Goal: Information Seeking & Learning: Check status

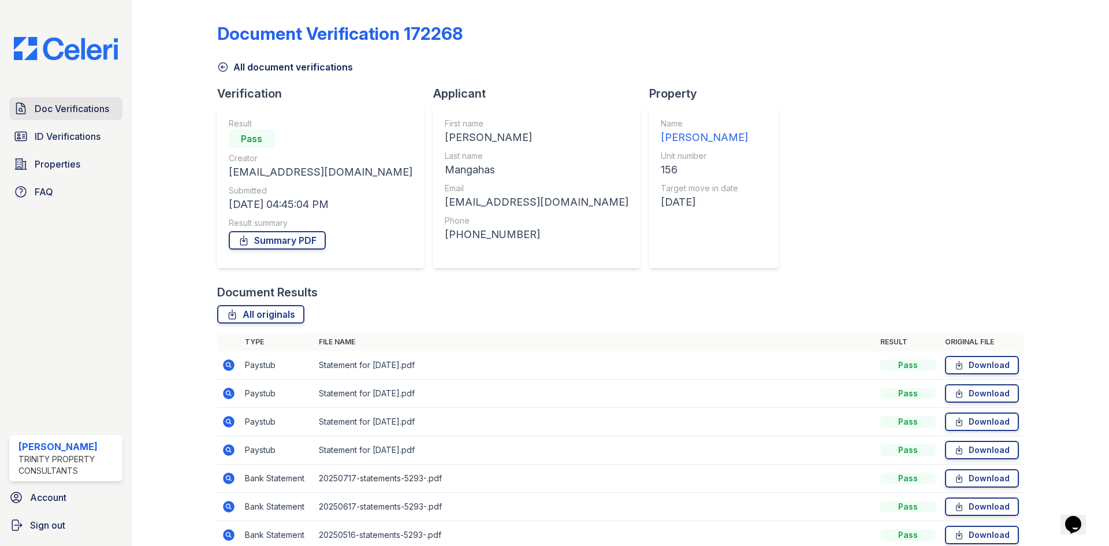
click at [77, 113] on span "Doc Verifications" at bounding box center [72, 109] width 75 height 14
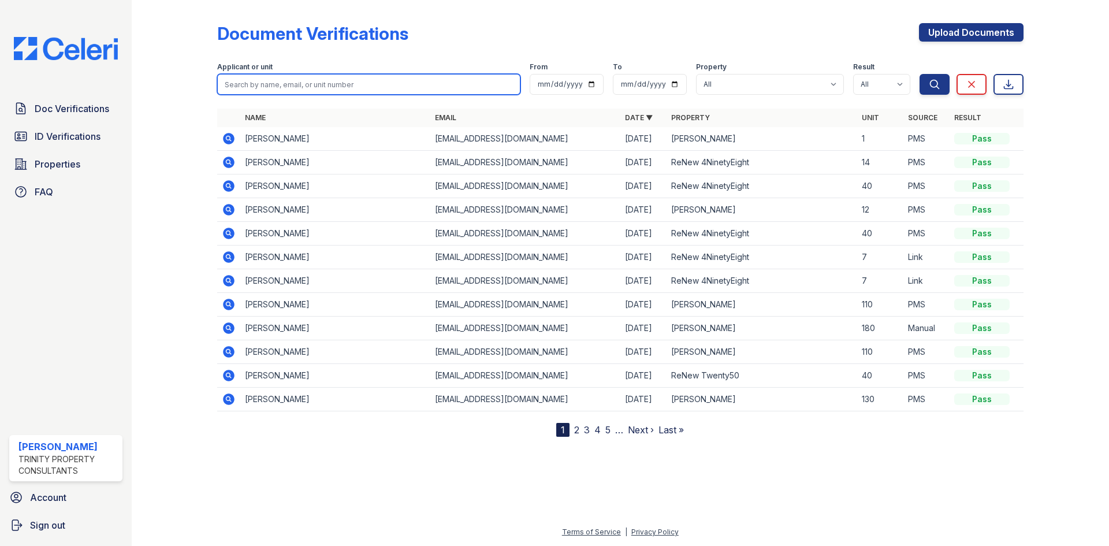
click at [297, 87] on input "search" at bounding box center [368, 84] width 303 height 21
click at [919, 74] on button "Search" at bounding box center [934, 84] width 30 height 21
type input "katrina"
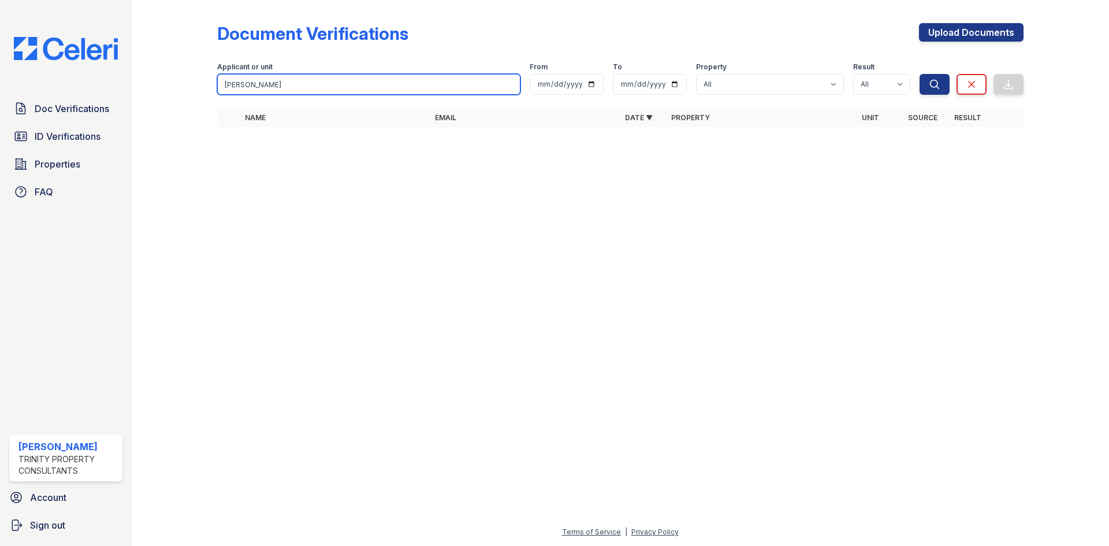
click at [296, 87] on input "katrina" at bounding box center [368, 84] width 303 height 21
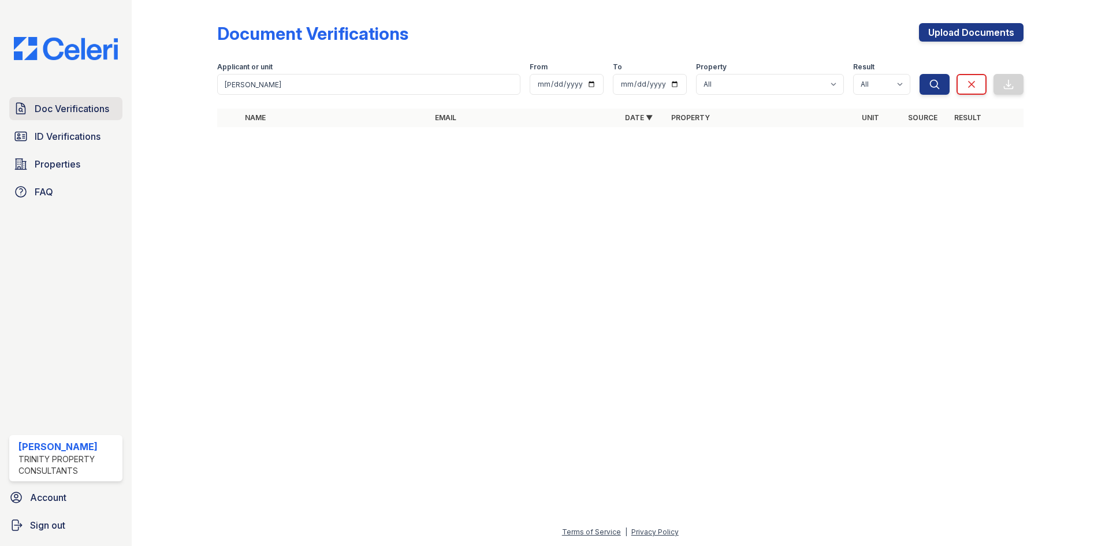
click at [73, 118] on link "Doc Verifications" at bounding box center [65, 108] width 113 height 23
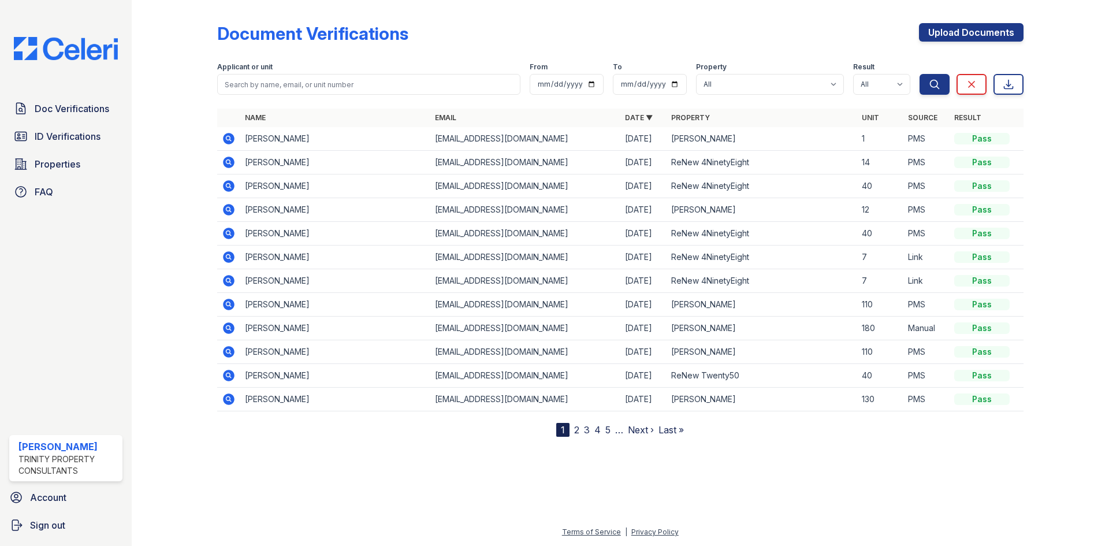
click at [338, 88] on input "search" at bounding box center [368, 84] width 303 height 21
type input "katrina"
click at [919, 74] on button "Search" at bounding box center [934, 84] width 30 height 21
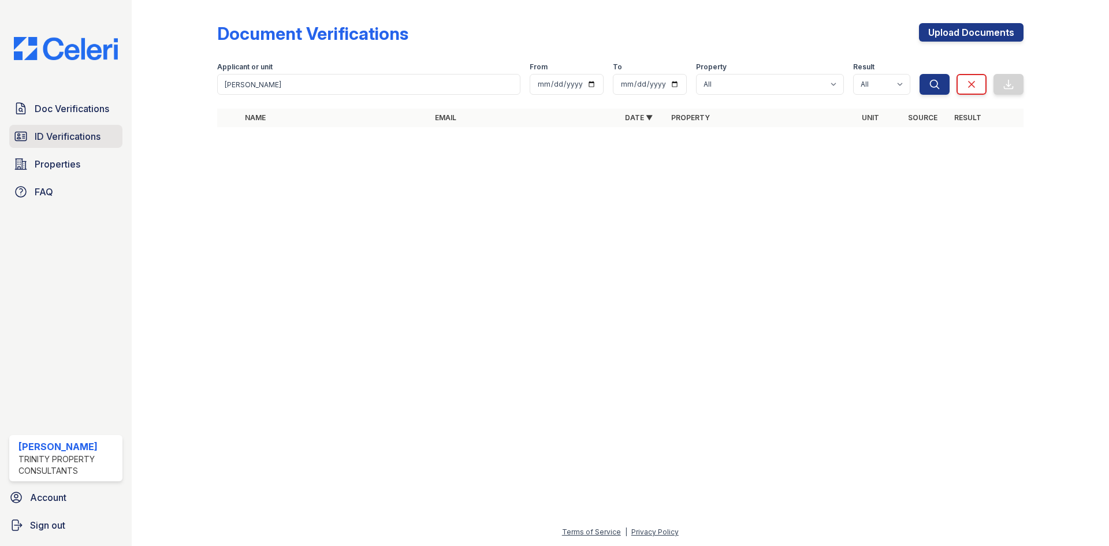
click at [66, 140] on span "ID Verifications" at bounding box center [68, 136] width 66 height 14
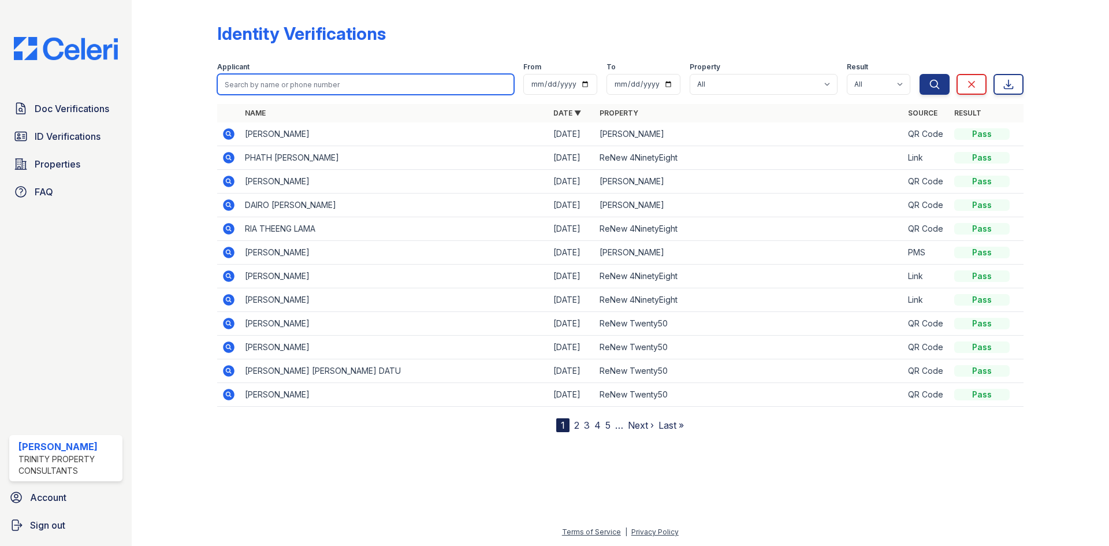
click at [257, 90] on input "search" at bounding box center [365, 84] width 297 height 21
type input "ktrina"
click at [919, 74] on button "Search" at bounding box center [934, 84] width 30 height 21
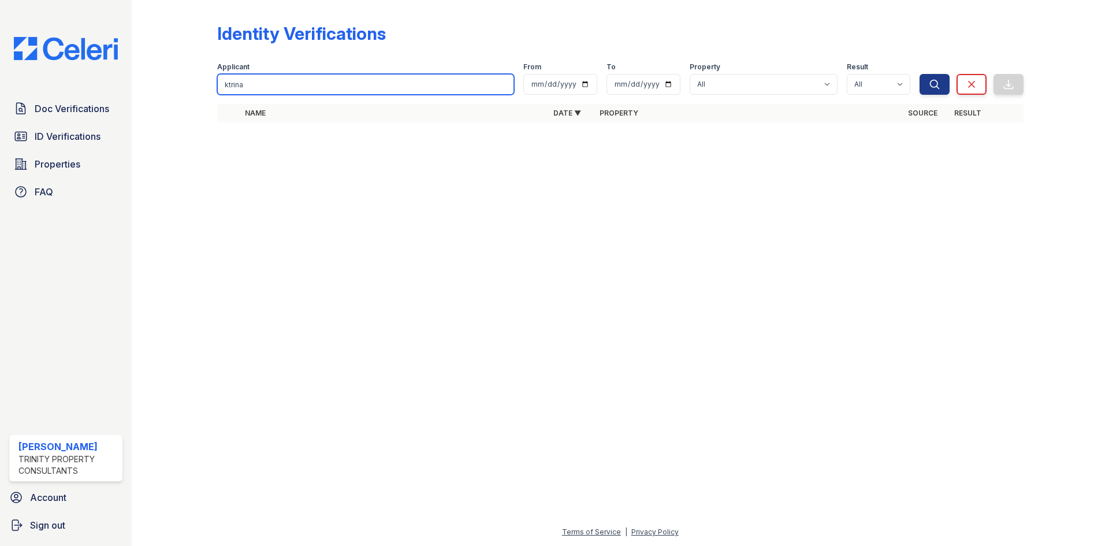
click at [230, 82] on input "ktrina" at bounding box center [365, 84] width 297 height 21
click at [274, 87] on input "katrina" at bounding box center [365, 84] width 297 height 21
type input "katrina"
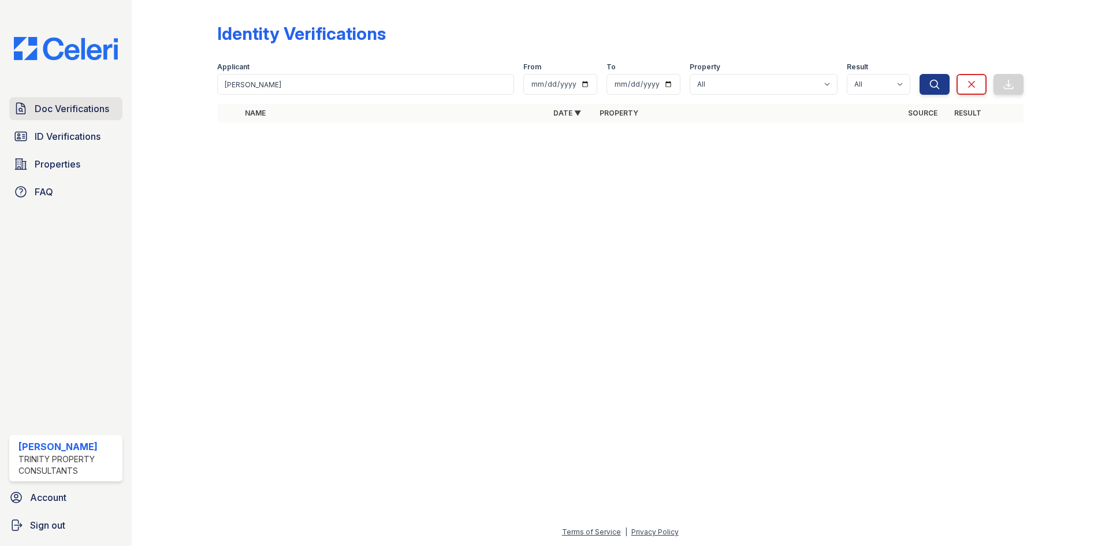
click at [80, 118] on link "Doc Verifications" at bounding box center [65, 108] width 113 height 23
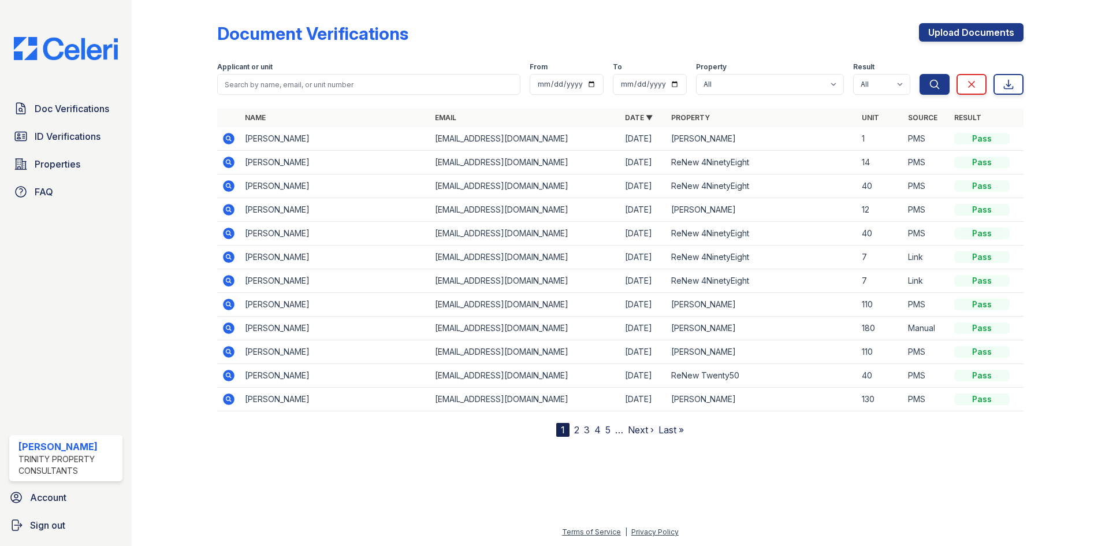
click at [262, 98] on form "Applicant or unit From To Property All ReNew 4NinetyEight ReNew Berryessa ReNew…" at bounding box center [620, 76] width 806 height 46
click at [82, 133] on span "ID Verifications" at bounding box center [68, 136] width 66 height 14
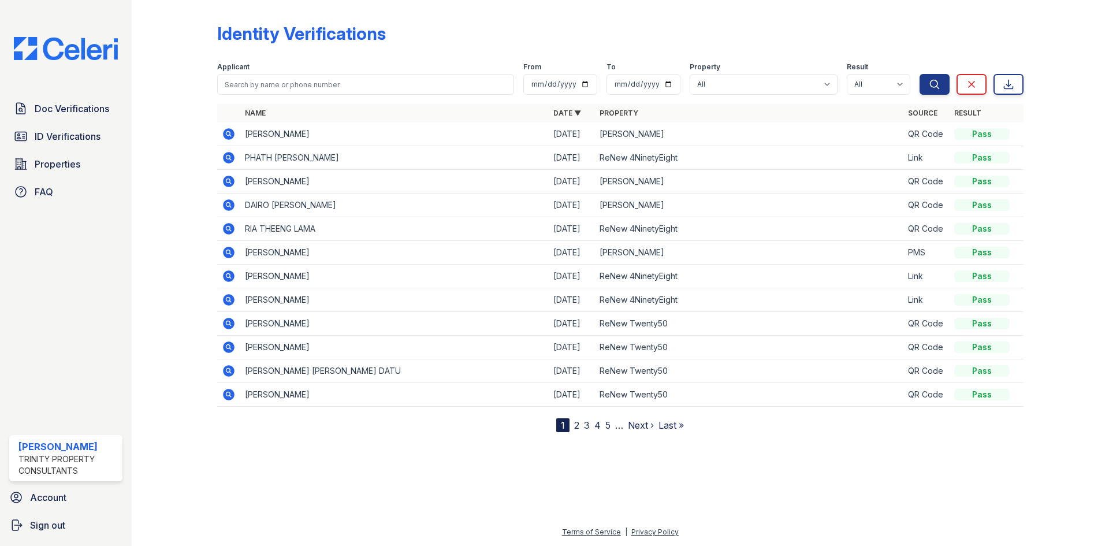
click at [69, 177] on div "Doc Verifications ID Verifications Properties FAQ" at bounding box center [66, 150] width 122 height 106
click at [68, 165] on span "Properties" at bounding box center [58, 164] width 46 height 14
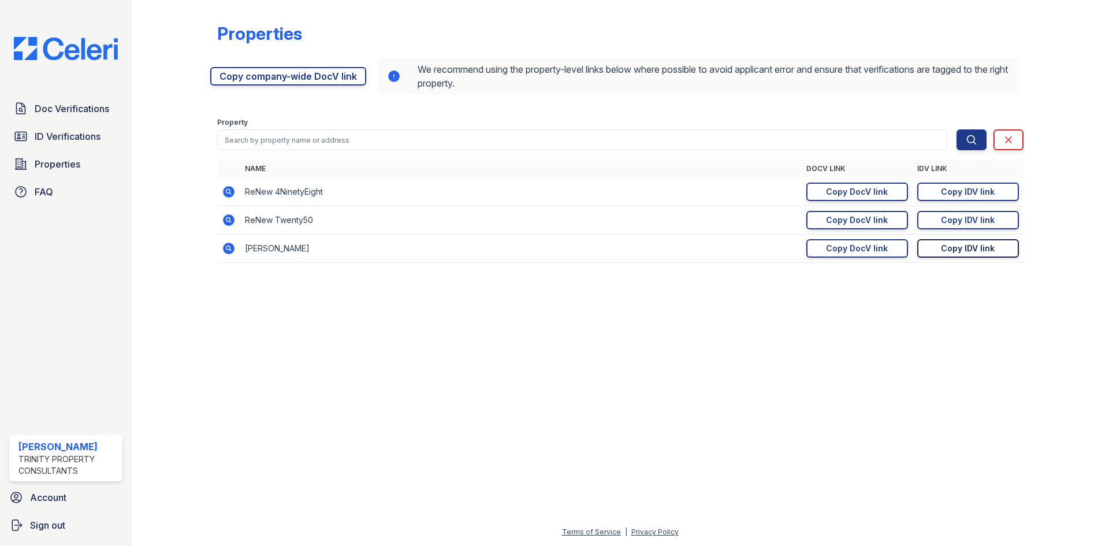
click at [975, 254] on div "Copy IDV link" at bounding box center [968, 249] width 54 height 12
click at [78, 112] on span "Doc Verifications" at bounding box center [72, 109] width 75 height 14
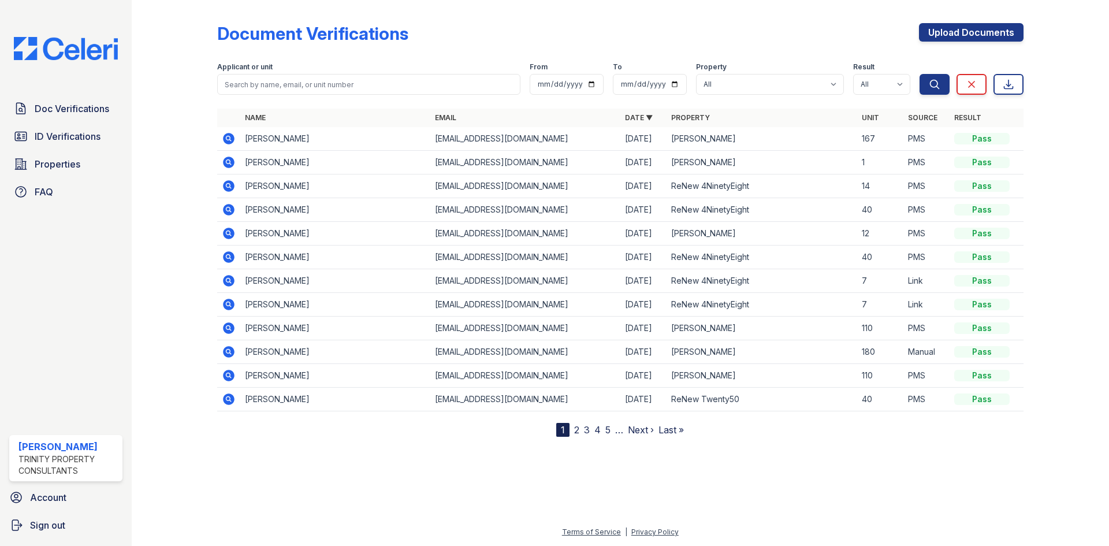
click at [229, 140] on icon at bounding box center [229, 139] width 14 height 14
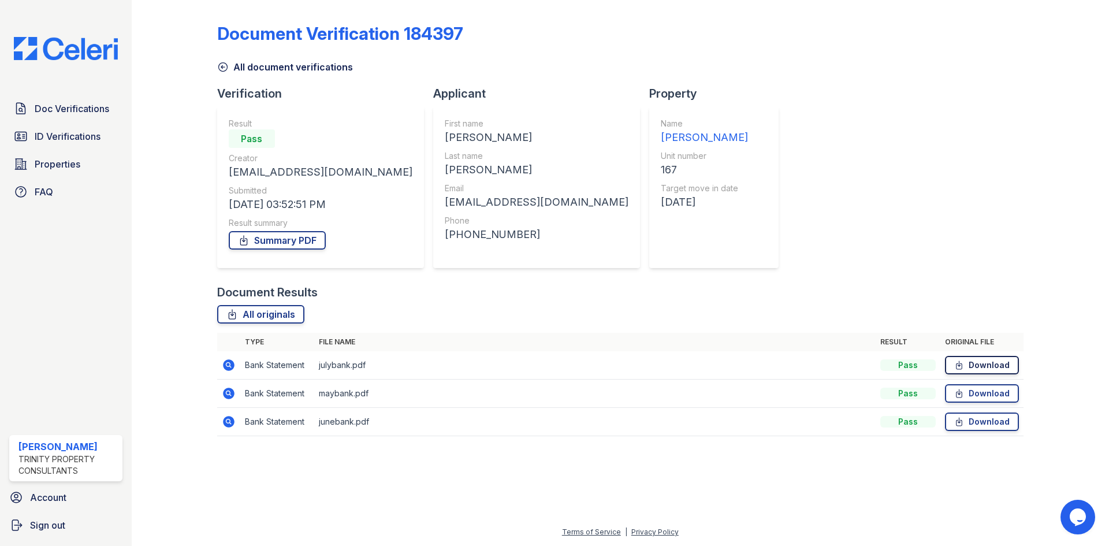
click at [975, 364] on link "Download" at bounding box center [982, 365] width 74 height 18
drag, startPoint x: 478, startPoint y: 234, endPoint x: 414, endPoint y: 241, distance: 64.4
click at [445, 241] on div "+14086673259" at bounding box center [537, 234] width 184 height 16
copy div "4086673259"
click at [973, 362] on link "Download" at bounding box center [982, 365] width 74 height 18
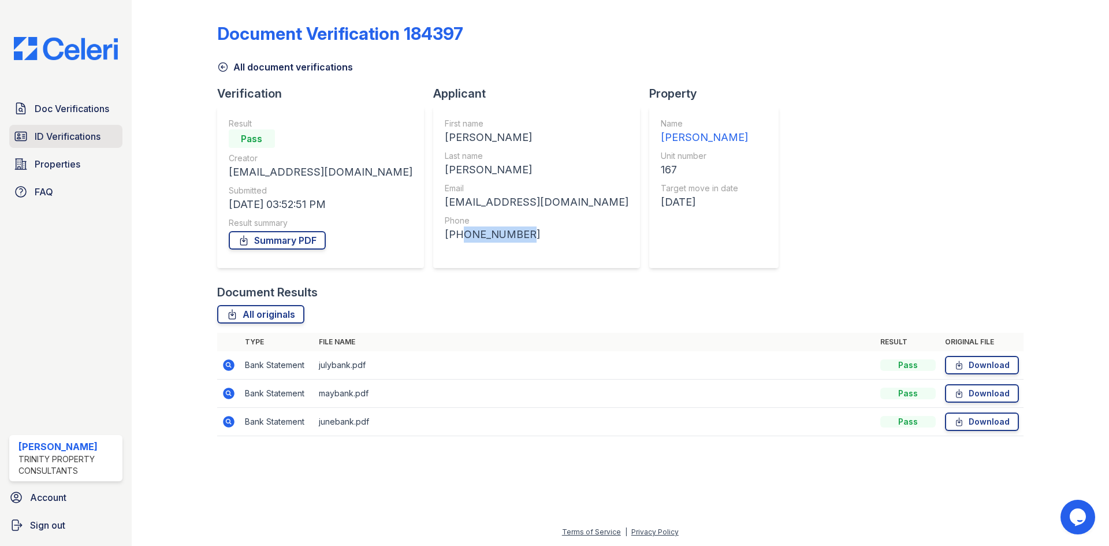
click at [54, 137] on span "ID Verifications" at bounding box center [68, 136] width 66 height 14
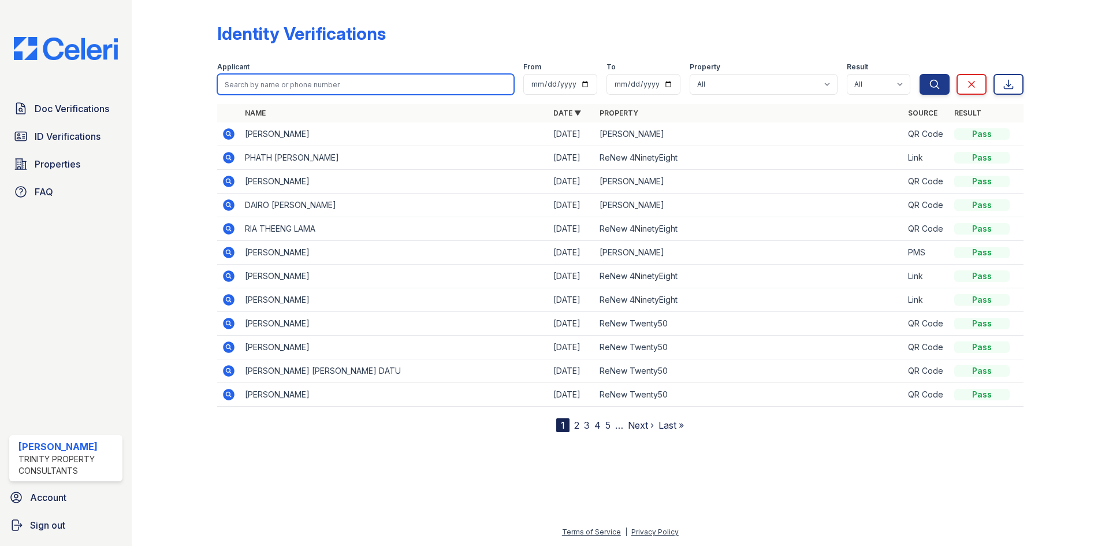
click at [267, 91] on input "search" at bounding box center [365, 84] width 297 height 21
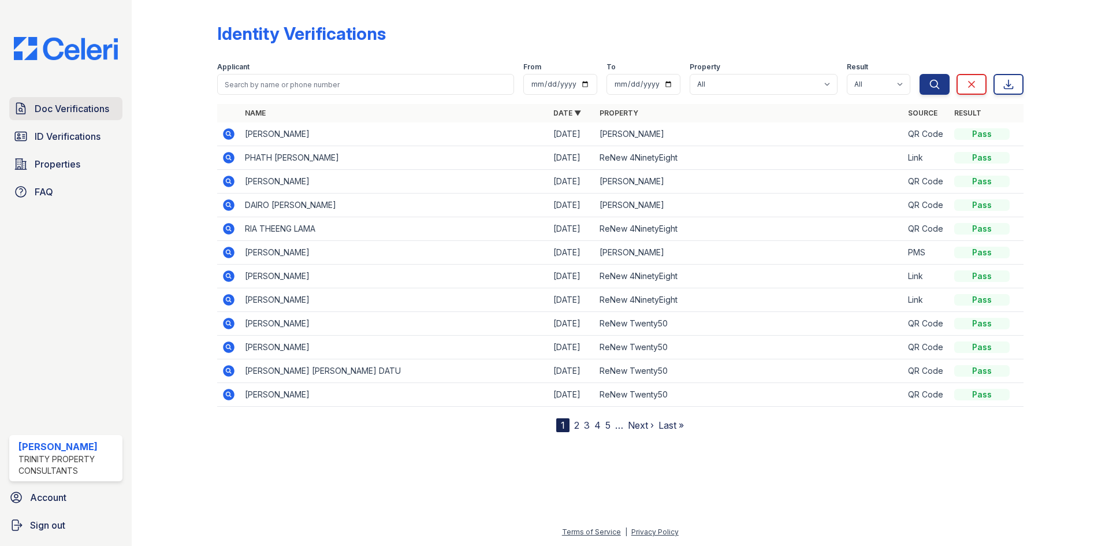
click at [59, 111] on span "Doc Verifications" at bounding box center [72, 109] width 75 height 14
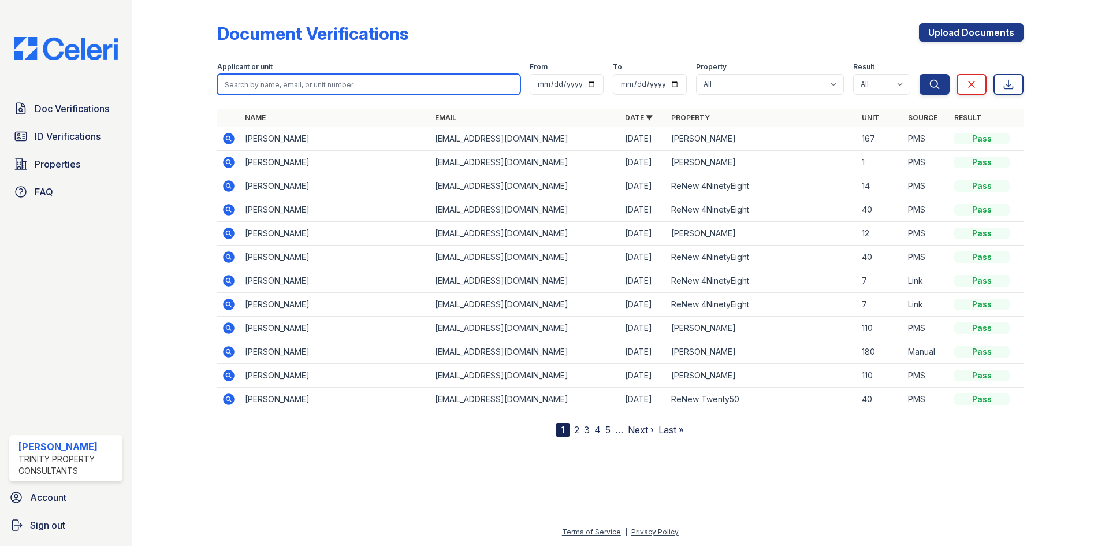
click at [224, 81] on input "search" at bounding box center [368, 84] width 303 height 21
type input "armando diaz"
click at [919, 74] on button "Search" at bounding box center [934, 84] width 30 height 21
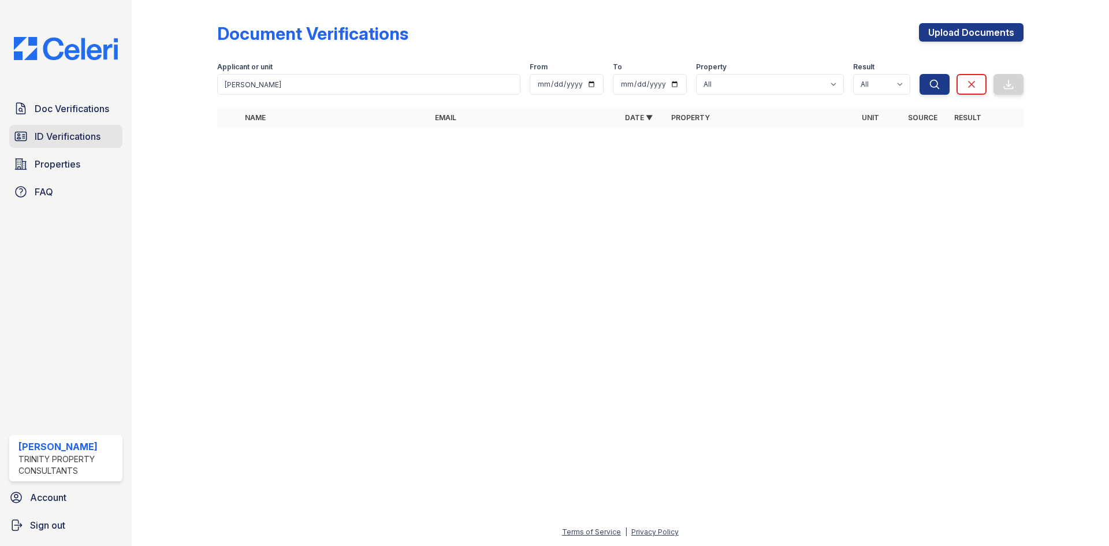
click at [113, 128] on link "ID Verifications" at bounding box center [65, 136] width 113 height 23
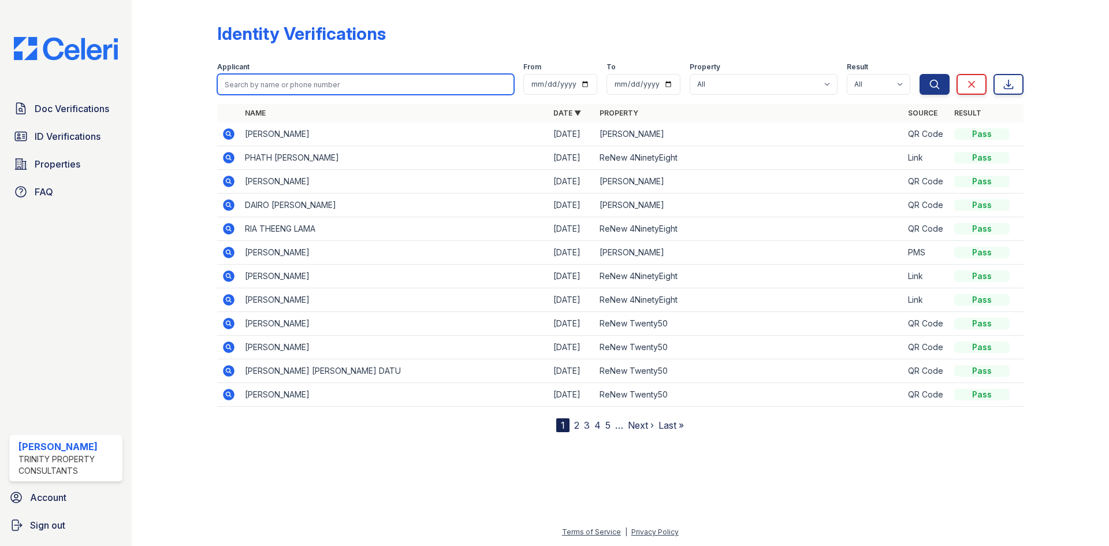
click at [284, 92] on input "search" at bounding box center [365, 84] width 297 height 21
type input "armando"
click at [919, 74] on button "Search" at bounding box center [934, 84] width 30 height 21
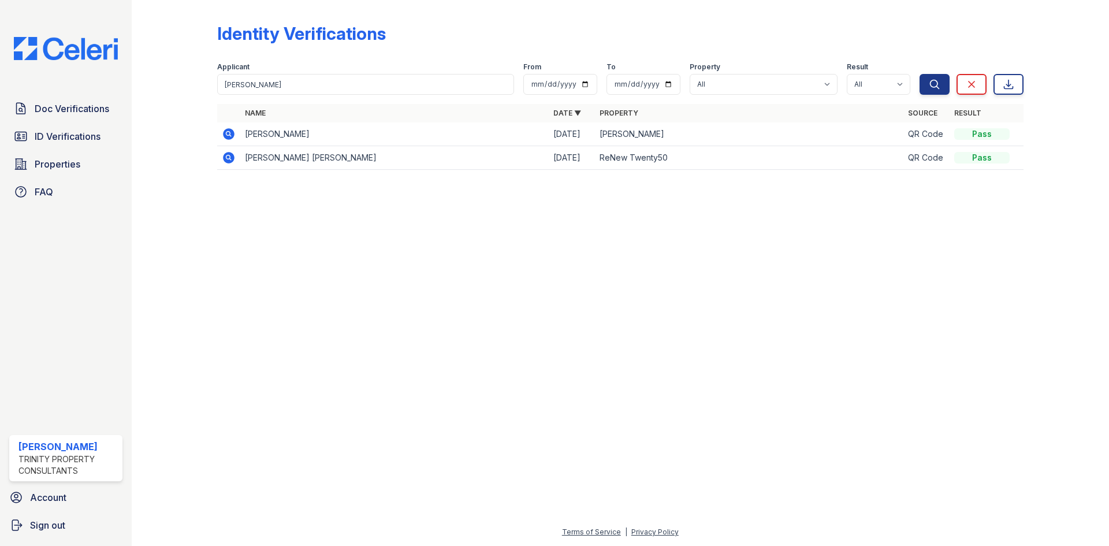
click at [237, 129] on td at bounding box center [228, 134] width 23 height 24
click at [228, 131] on icon at bounding box center [229, 134] width 12 height 12
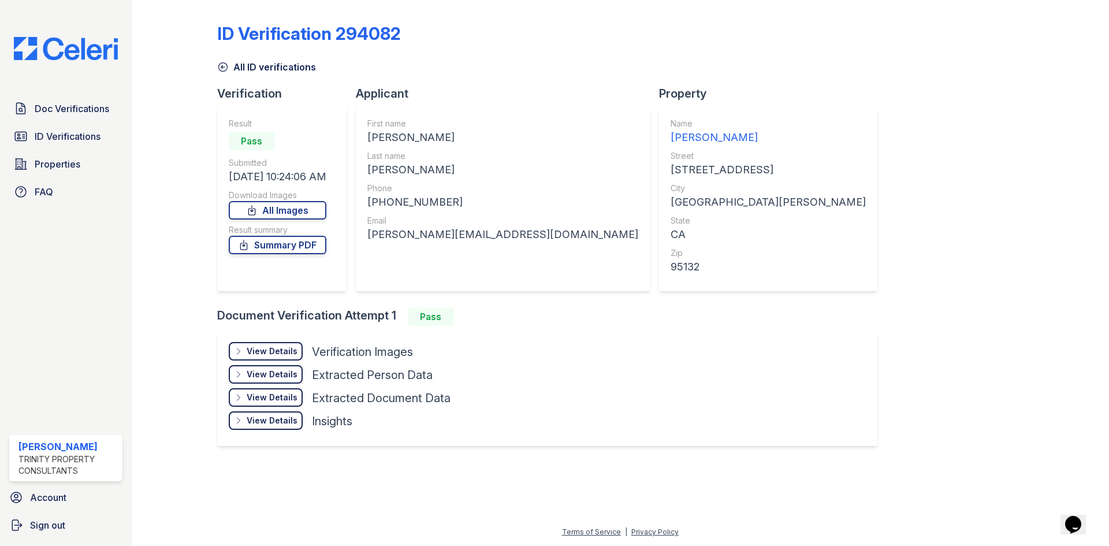
click at [277, 352] on div "View Details" at bounding box center [272, 351] width 51 height 12
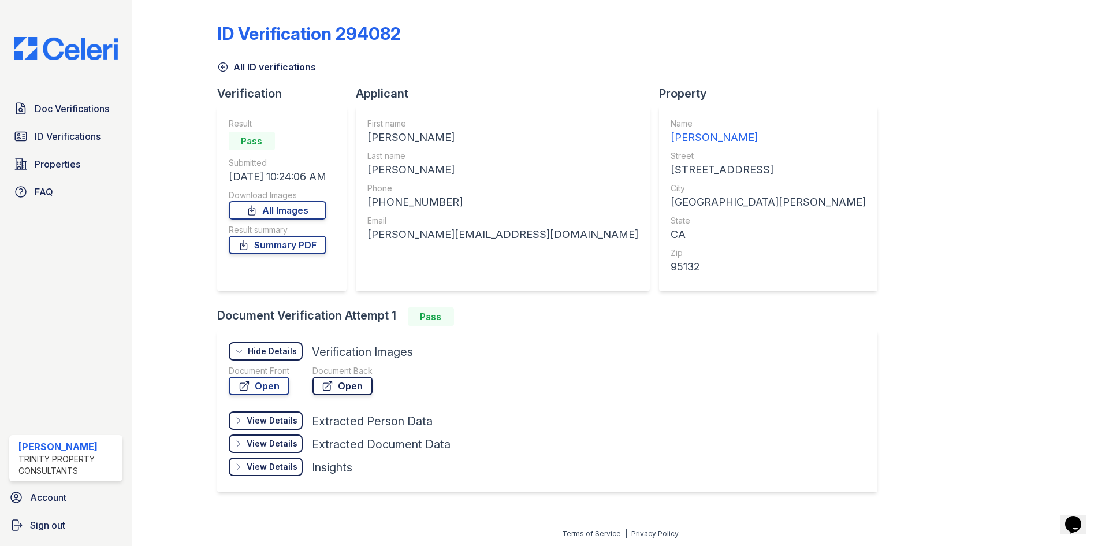
click at [314, 393] on link "Open" at bounding box center [342, 386] width 60 height 18
click at [257, 381] on link "Open" at bounding box center [259, 386] width 61 height 18
click at [76, 142] on span "ID Verifications" at bounding box center [68, 136] width 66 height 14
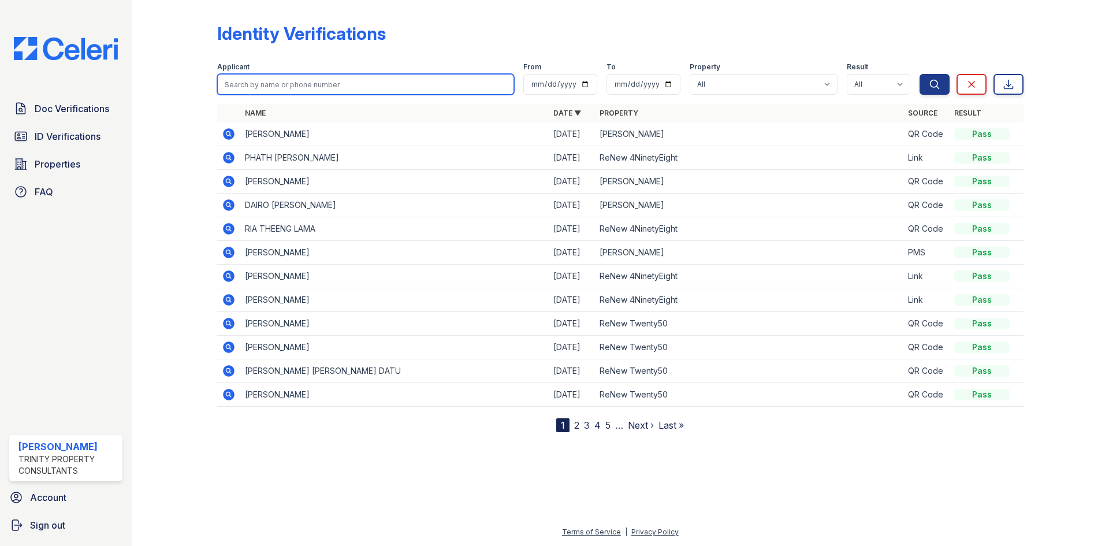
click at [278, 85] on input "search" at bounding box center [365, 84] width 297 height 21
type input "k"
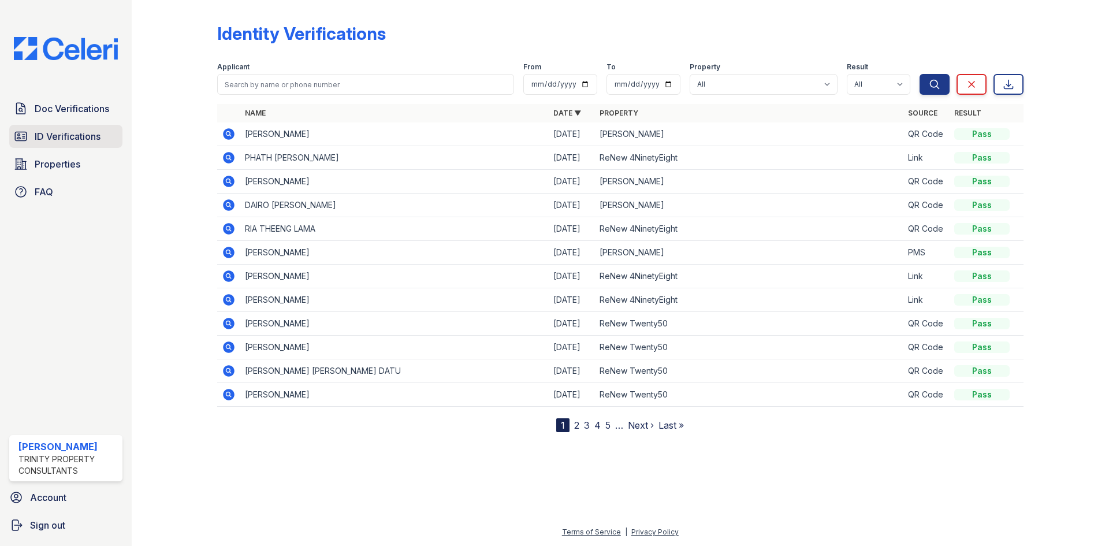
click at [75, 127] on link "ID Verifications" at bounding box center [65, 136] width 113 height 23
click at [78, 135] on span "ID Verifications" at bounding box center [68, 136] width 66 height 14
click at [760, 85] on select "All ReNew 4NinetyEight ReNew Berryessa ReNew Twenty50" at bounding box center [764, 84] width 148 height 21
select select "81"
click at [691, 74] on select "All ReNew 4NinetyEight ReNew Berryessa ReNew Twenty50" at bounding box center [764, 84] width 148 height 21
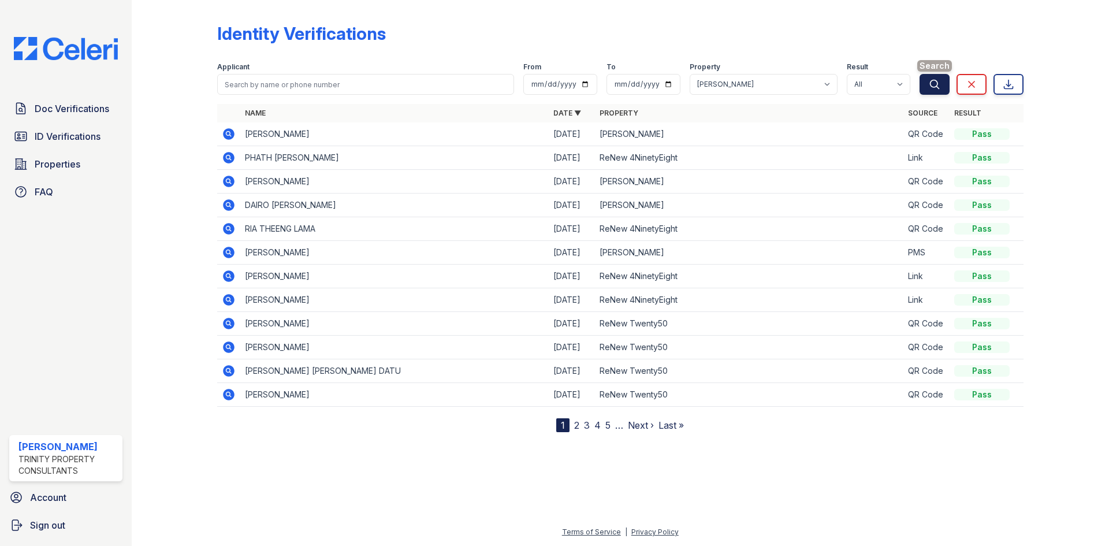
click at [933, 87] on icon "submit" at bounding box center [934, 84] width 9 height 9
click at [230, 321] on icon at bounding box center [229, 324] width 12 height 12
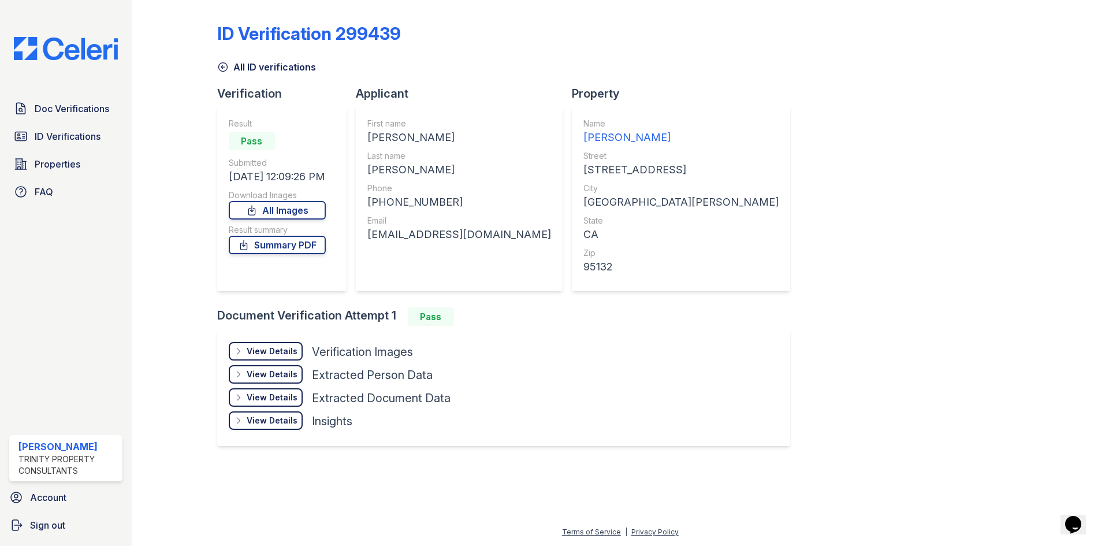
click at [283, 354] on div "View Details" at bounding box center [272, 351] width 51 height 12
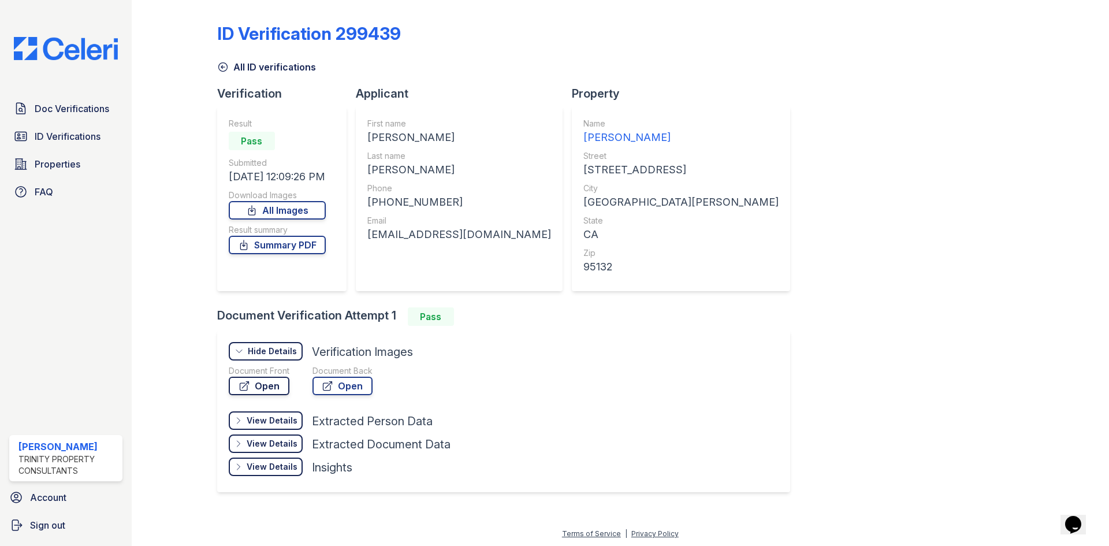
click at [277, 382] on link "Open" at bounding box center [259, 386] width 61 height 18
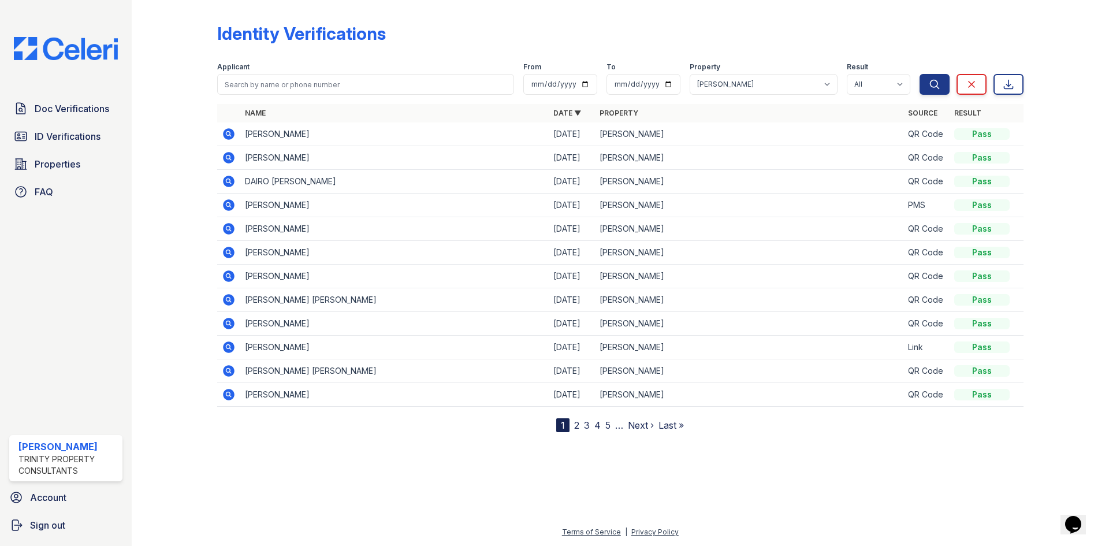
click at [230, 226] on icon at bounding box center [229, 229] width 12 height 12
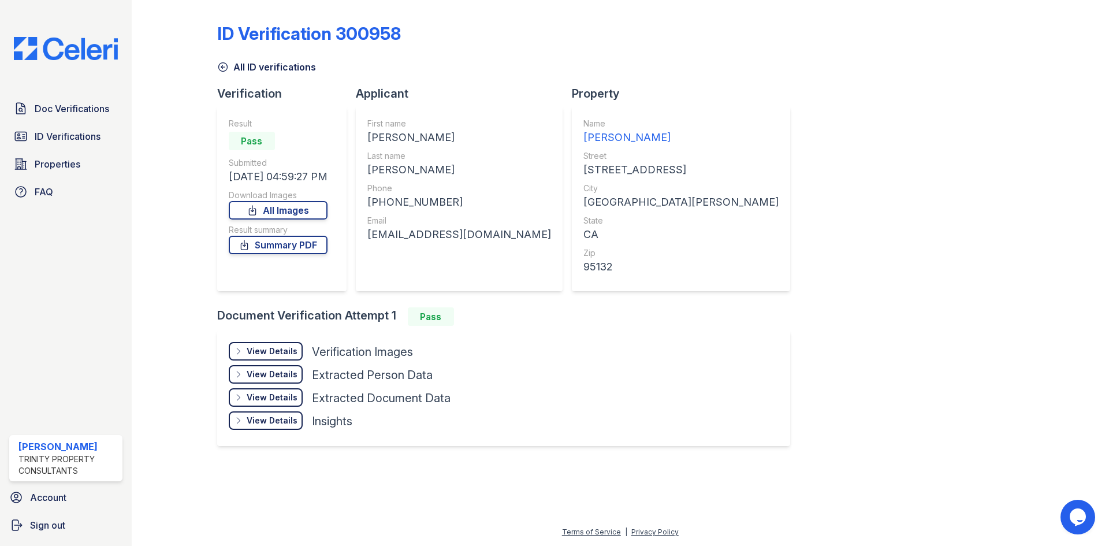
click at [275, 356] on div "View Details" at bounding box center [272, 351] width 51 height 12
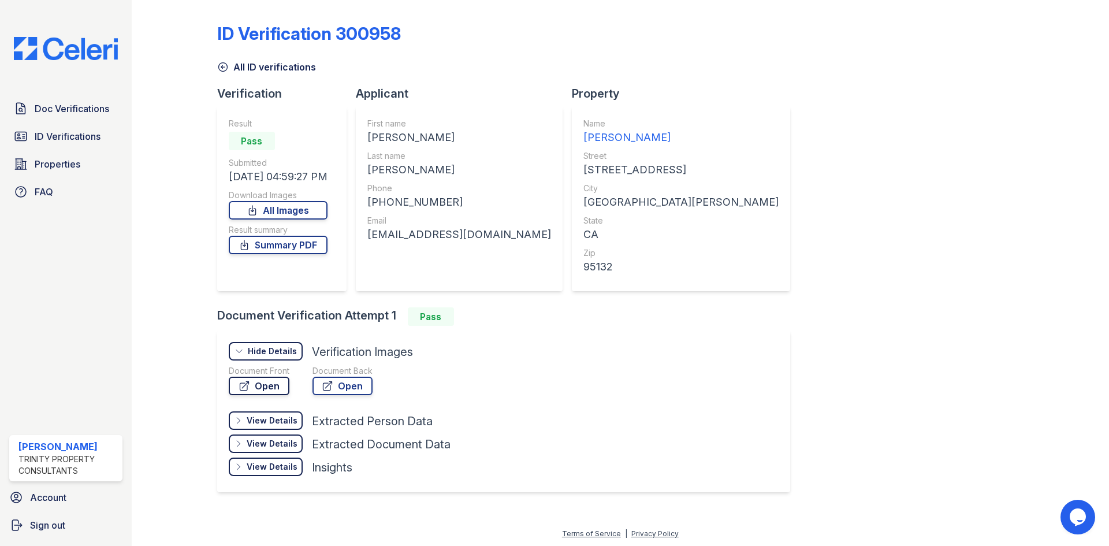
click at [279, 378] on link "Open" at bounding box center [259, 386] width 61 height 18
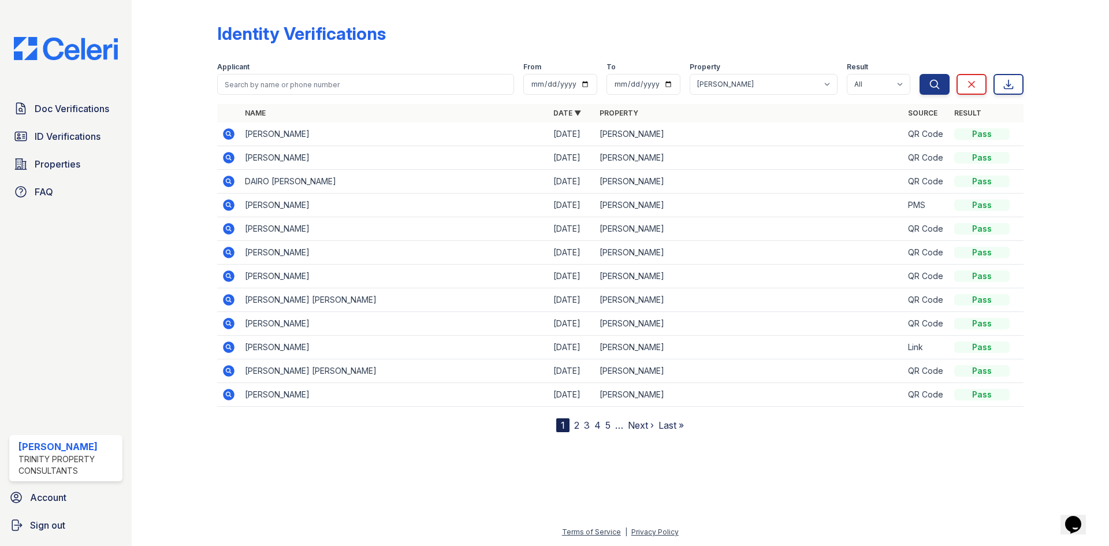
click at [234, 250] on icon at bounding box center [229, 252] width 14 height 14
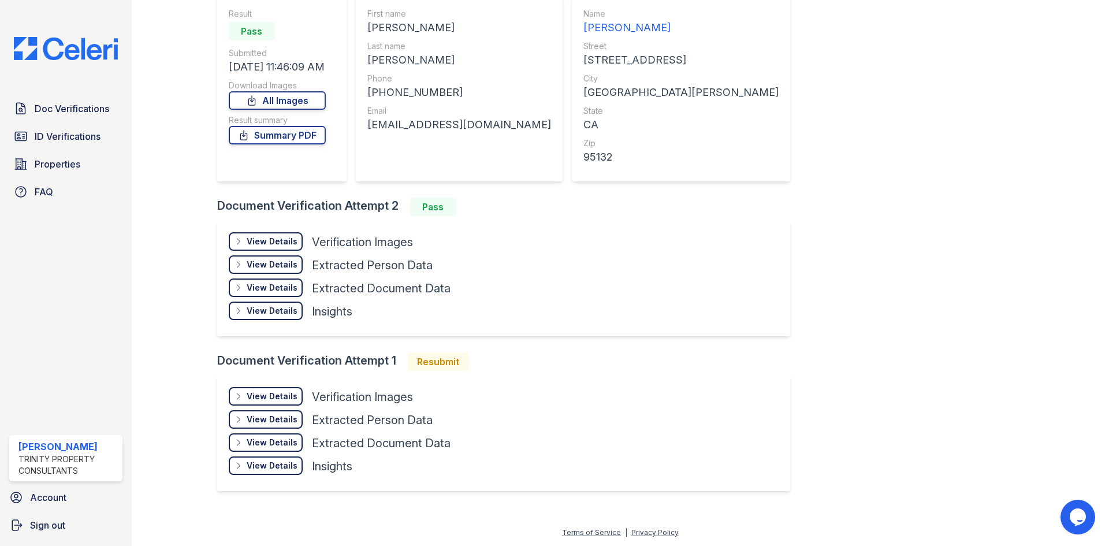
scroll to position [110, 0]
click at [282, 242] on div "View Details" at bounding box center [272, 241] width 51 height 12
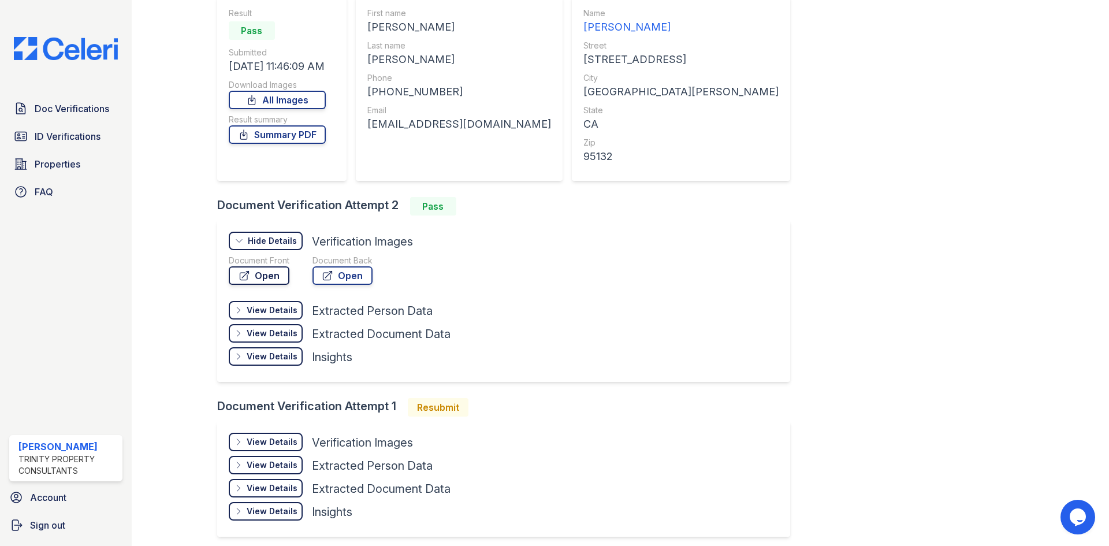
click at [275, 277] on link "Open" at bounding box center [259, 275] width 61 height 18
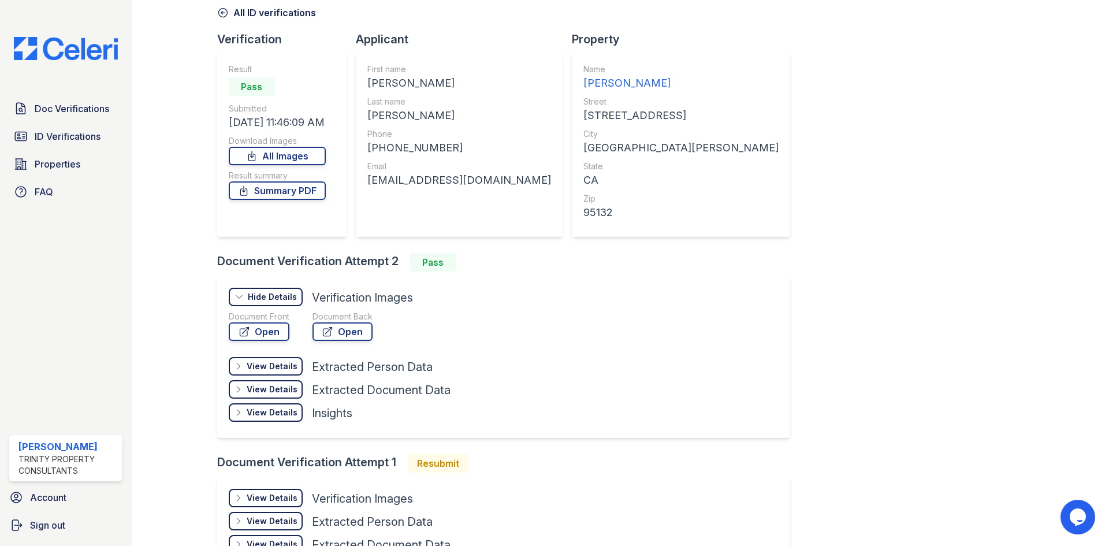
scroll to position [0, 0]
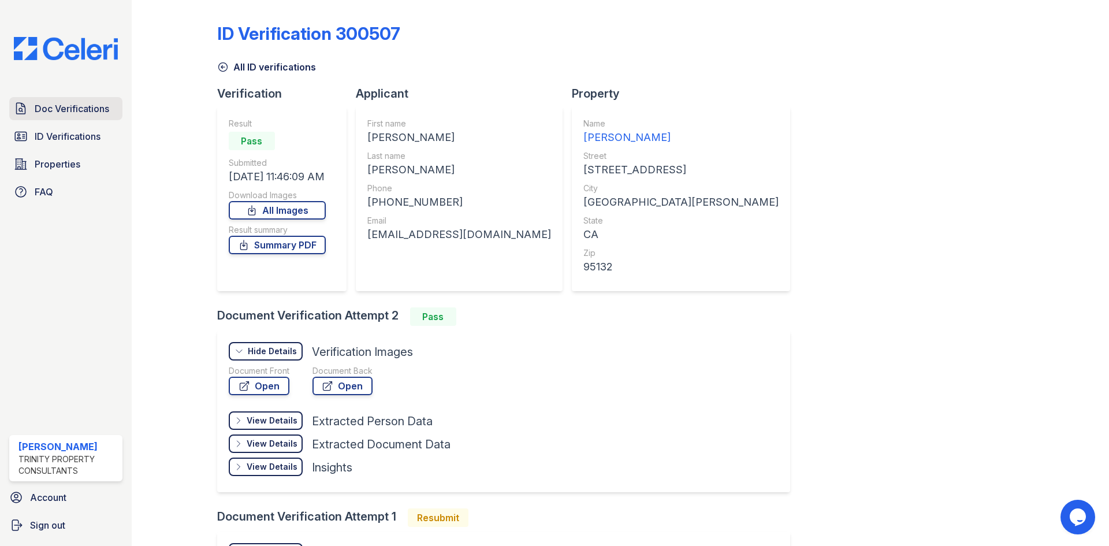
click at [84, 114] on span "Doc Verifications" at bounding box center [72, 109] width 75 height 14
